Goal: Obtain resource: Download file/media

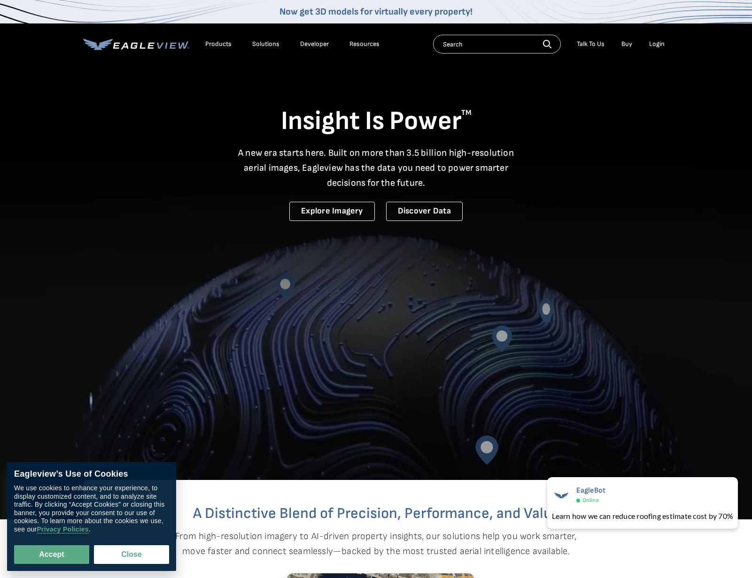
click at [656, 42] on div "Login" at bounding box center [656, 44] width 15 height 8
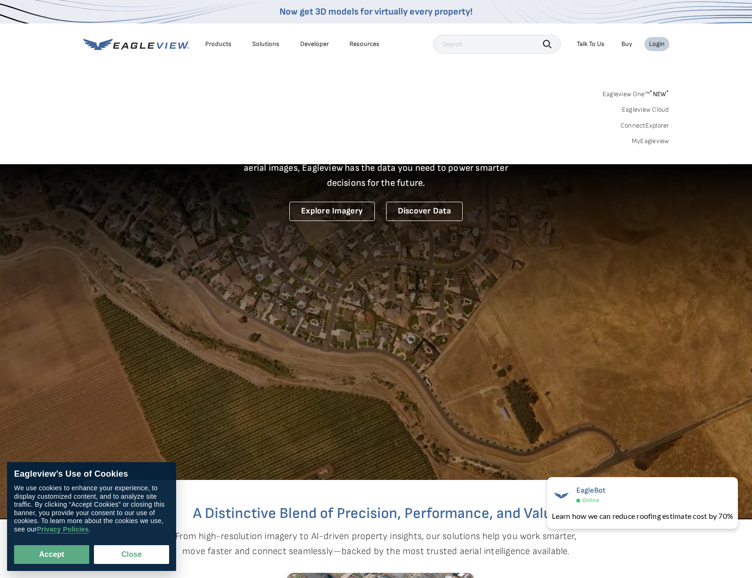
click at [656, 142] on link "MyEagleview" at bounding box center [650, 141] width 38 height 8
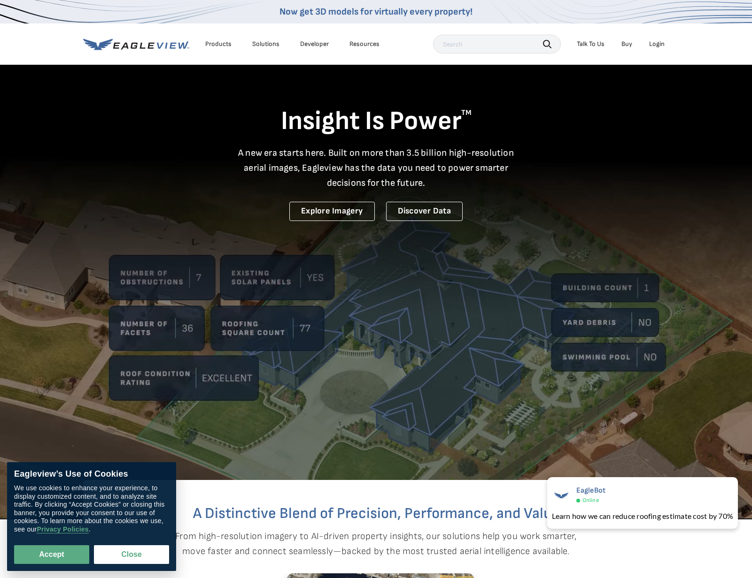
click at [662, 44] on div "Login" at bounding box center [656, 44] width 15 height 8
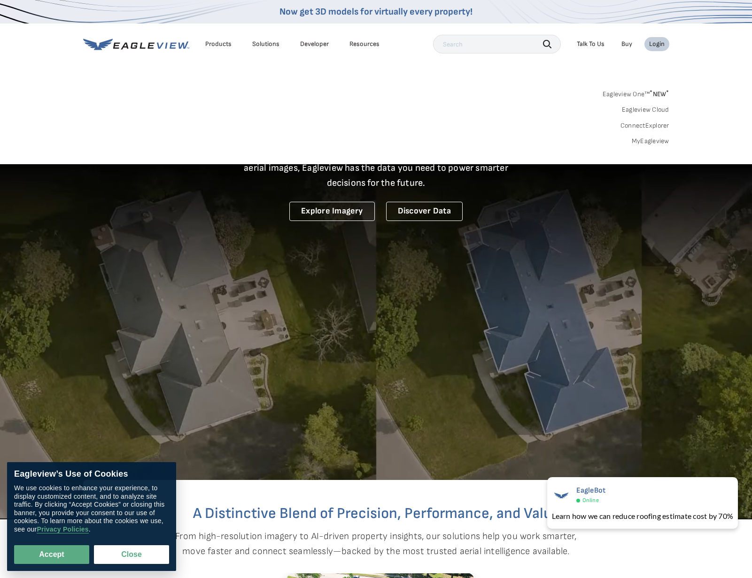
click at [653, 93] on span "* NEW *" at bounding box center [658, 94] width 19 height 8
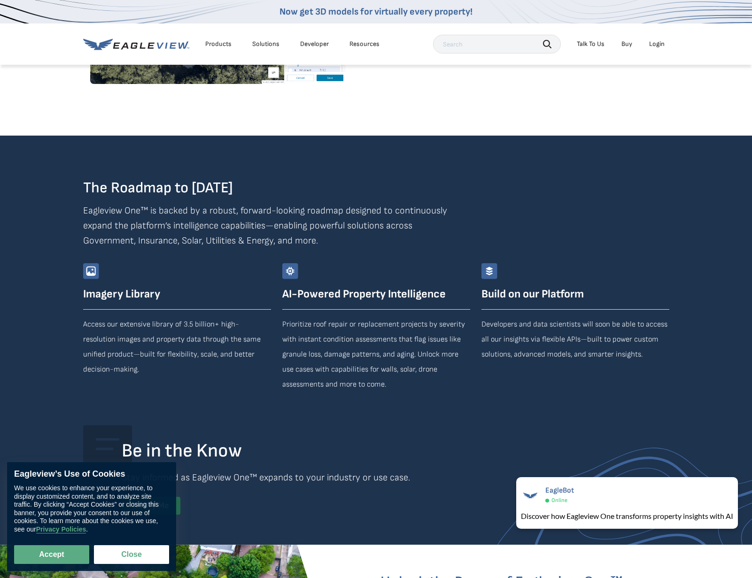
scroll to position [1596, 0]
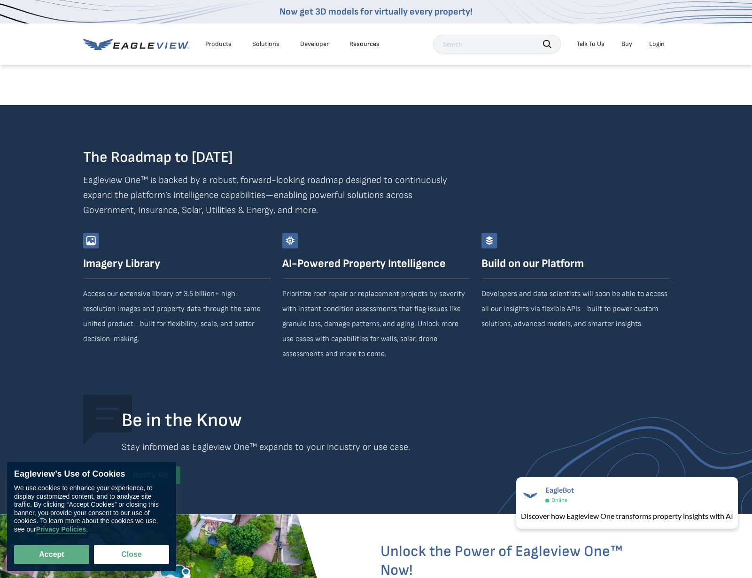
click at [221, 43] on div "Products" at bounding box center [218, 44] width 26 height 8
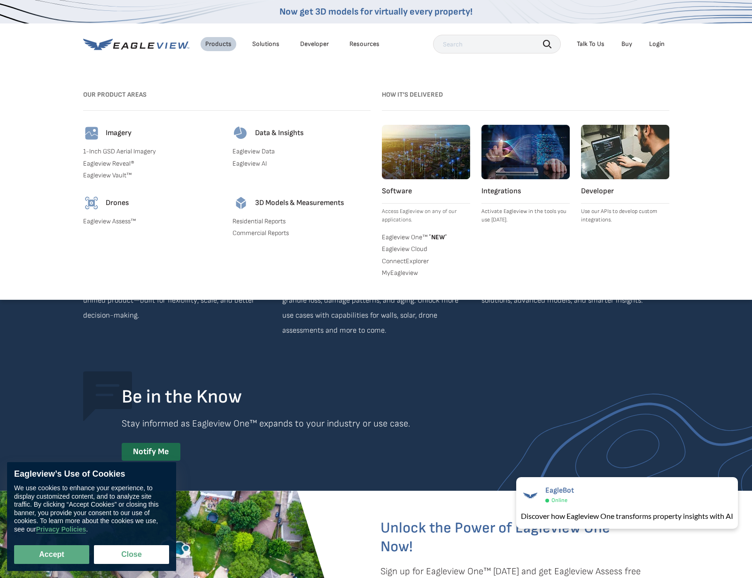
scroll to position [1643, 0]
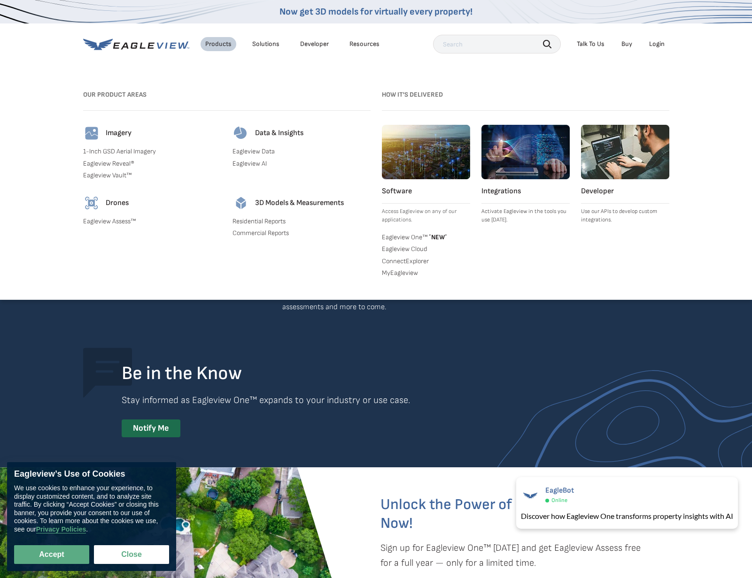
click at [260, 235] on link "Commercial Reports" at bounding box center [301, 233] width 138 height 8
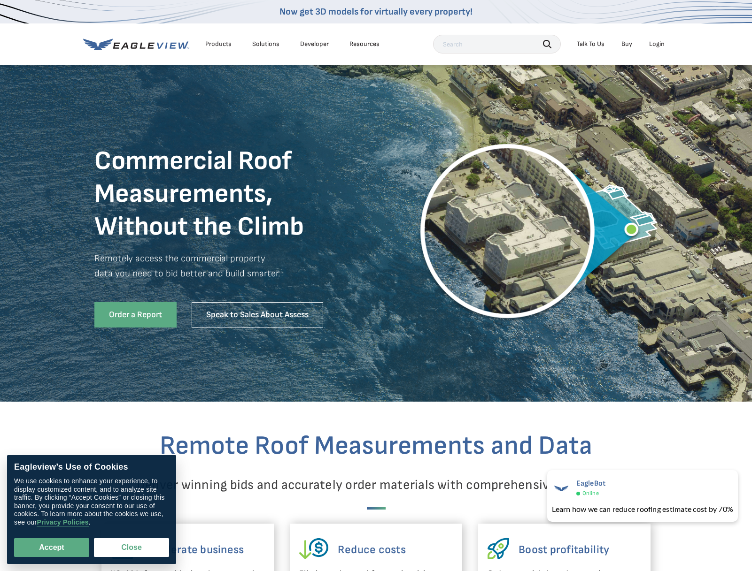
click at [224, 45] on div "Products" at bounding box center [218, 44] width 26 height 8
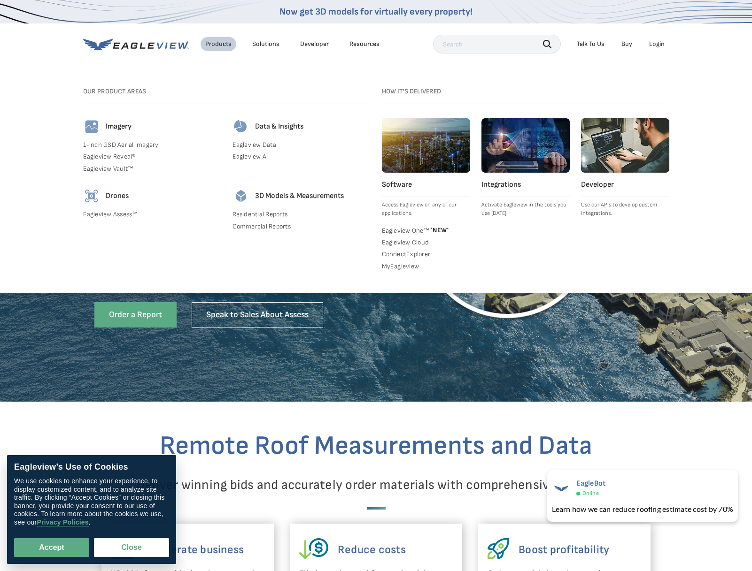
click at [263, 227] on link "Commercial Reports" at bounding box center [301, 227] width 138 height 8
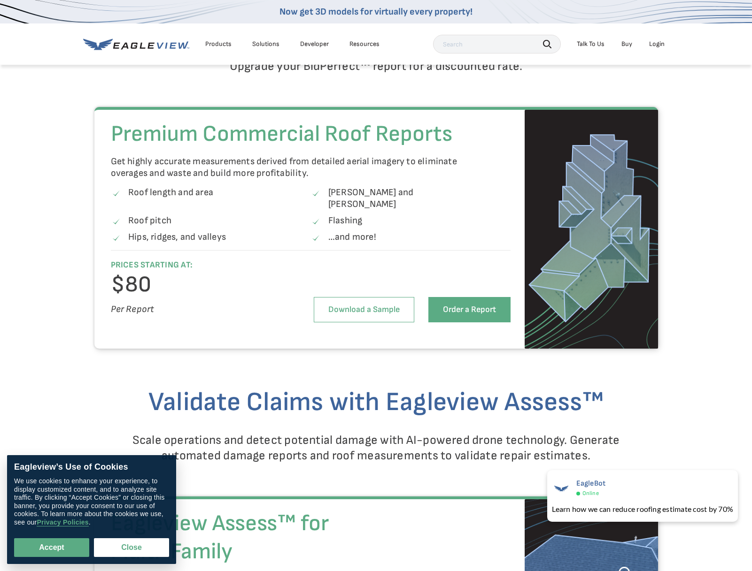
scroll to position [1267, 0]
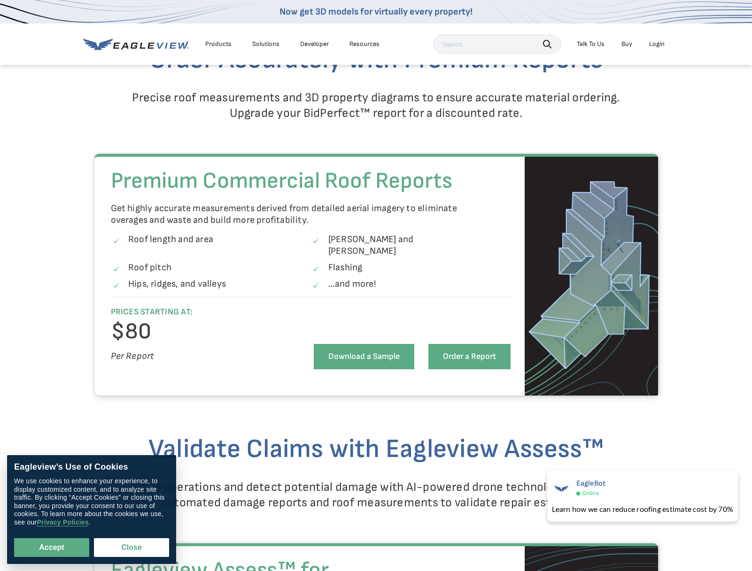
click at [360, 344] on link "Download a Sample" at bounding box center [364, 356] width 100 height 25
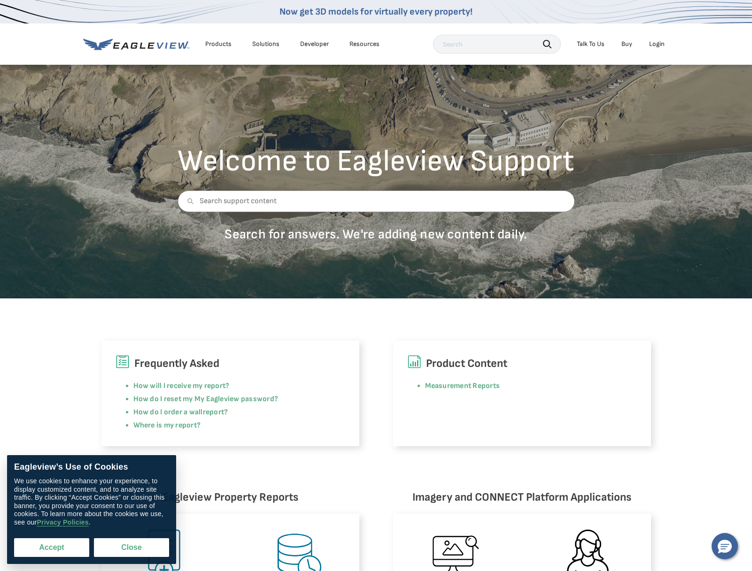
click at [61, 549] on button "Accept" at bounding box center [51, 547] width 75 height 19
checkbox input "true"
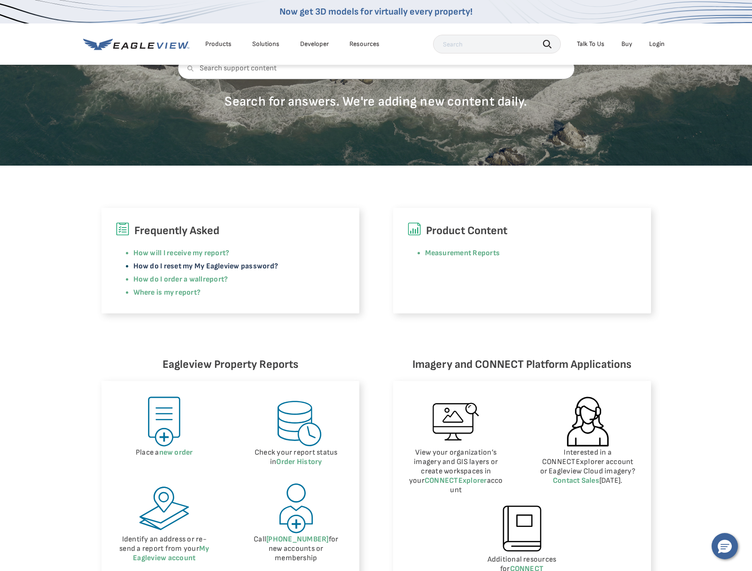
scroll to position [188, 0]
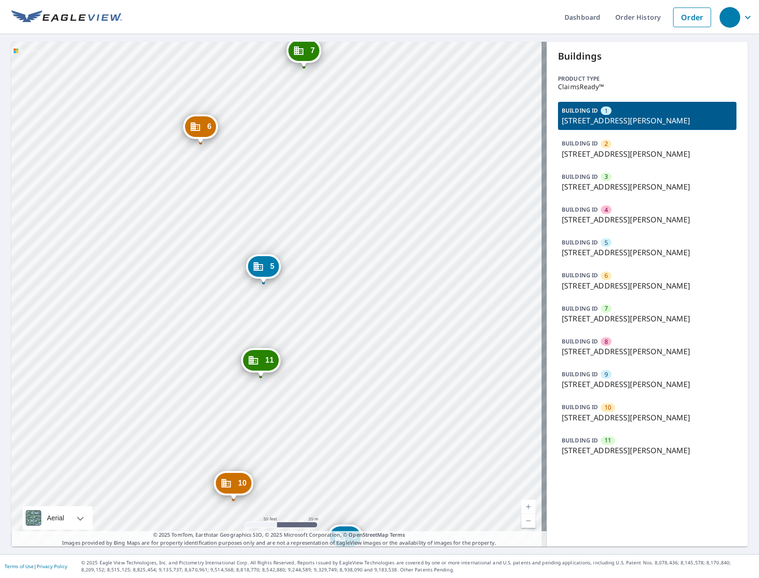
drag, startPoint x: 370, startPoint y: 182, endPoint x: 407, endPoint y: 496, distance: 316.7
click at [407, 496] on div "2 [STREET_ADDRESS][PERSON_NAME] [STREET_ADDRESS][PERSON_NAME] 4 [STREET_ADDRESS…" at bounding box center [278, 294] width 535 height 505
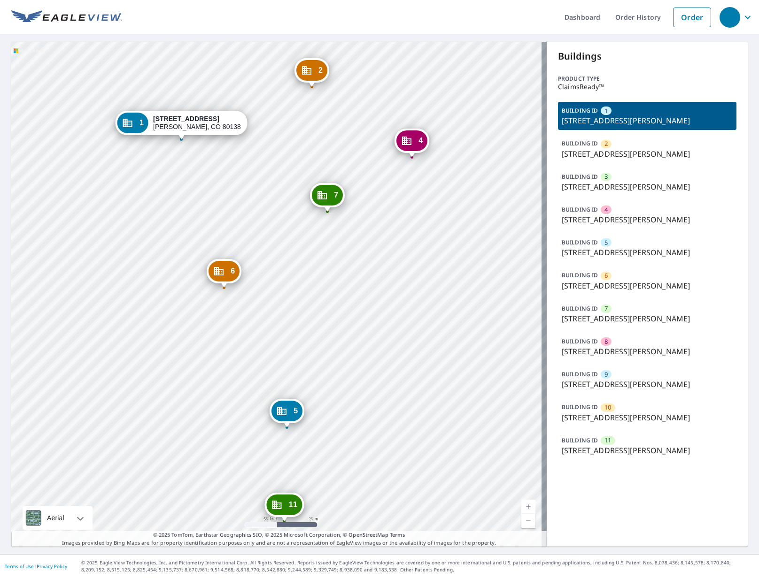
drag, startPoint x: 252, startPoint y: 116, endPoint x: 276, endPoint y: 261, distance: 146.5
click at [276, 261] on div "2 [STREET_ADDRESS][PERSON_NAME] [STREET_ADDRESS][PERSON_NAME] 4 [STREET_ADDRESS…" at bounding box center [278, 294] width 535 height 505
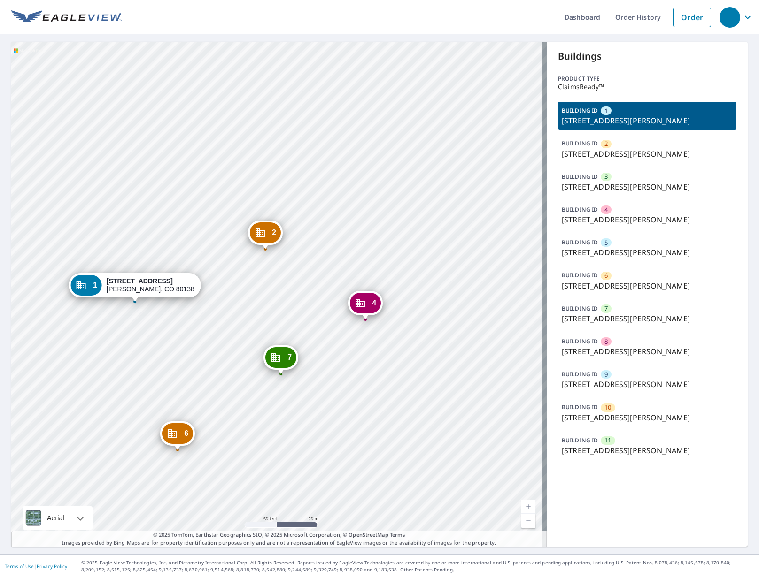
drag, startPoint x: 321, startPoint y: 147, endPoint x: 274, endPoint y: 310, distance: 168.9
click at [274, 310] on div "2 [STREET_ADDRESS][PERSON_NAME] [STREET_ADDRESS][PERSON_NAME] 4 [STREET_ADDRESS…" at bounding box center [278, 294] width 535 height 505
